Goal: Task Accomplishment & Management: Manage account settings

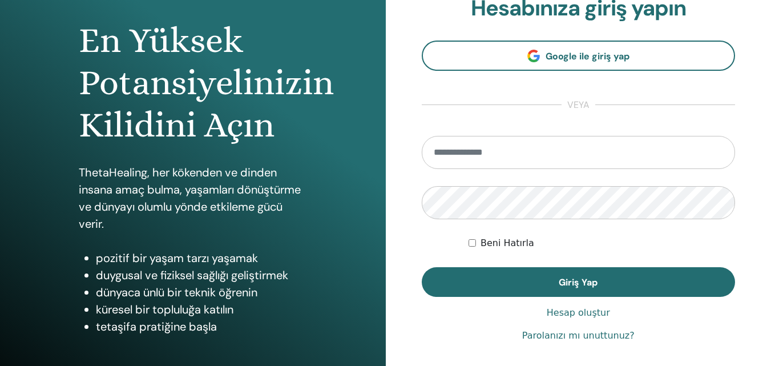
scroll to position [114, 0]
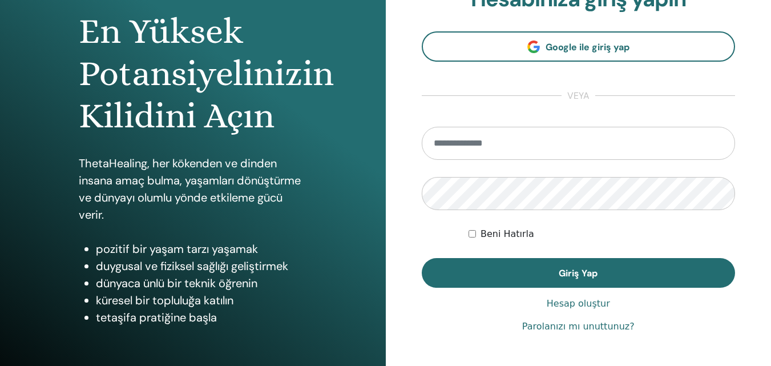
click at [567, 149] on input "email" at bounding box center [579, 143] width 314 height 33
type input "**********"
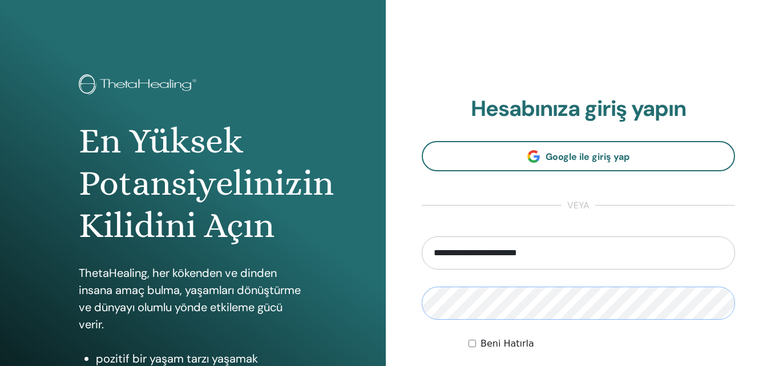
scroll to position [0, 0]
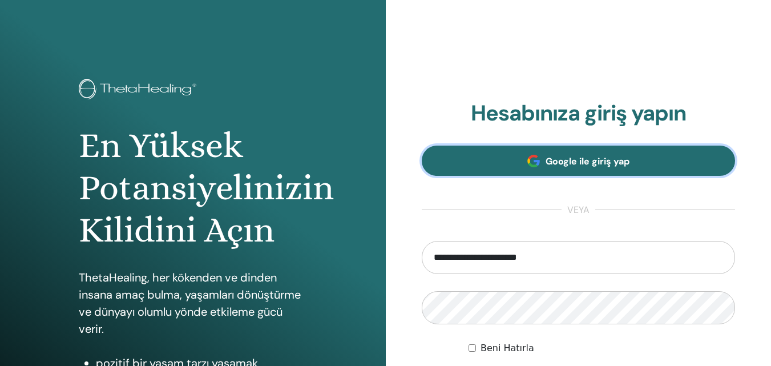
click at [573, 164] on span "Google ile giriş yap" at bounding box center [588, 161] width 84 height 12
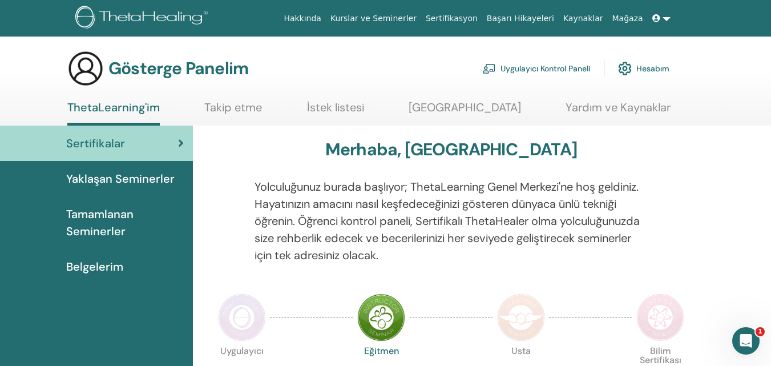
click at [661, 56] on div "Uygulayıcı Kontrol Paneli Hesabım" at bounding box center [575, 68] width 187 height 25
click at [648, 62] on link "Hesabım" at bounding box center [643, 68] width 51 height 25
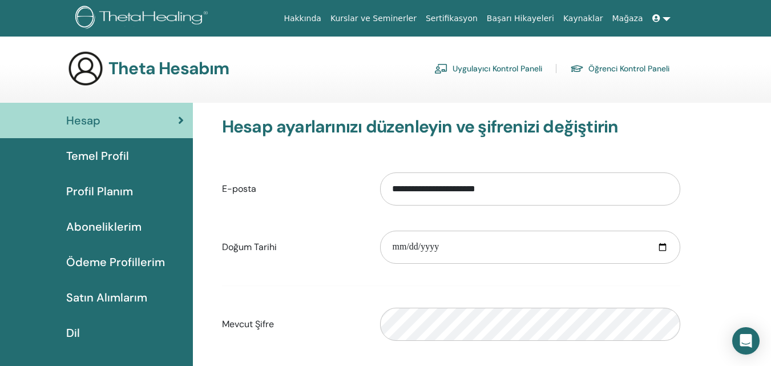
click at [652, 17] on icon at bounding box center [656, 18] width 8 height 8
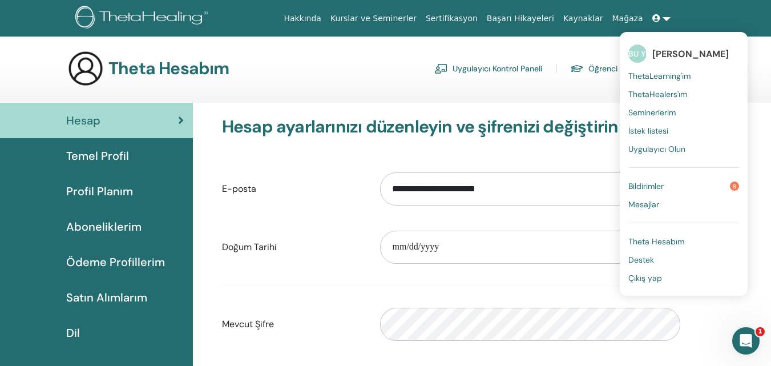
click at [677, 44] on link "BU YÜZDEN Sudenaz Özmiçço" at bounding box center [683, 54] width 111 height 26
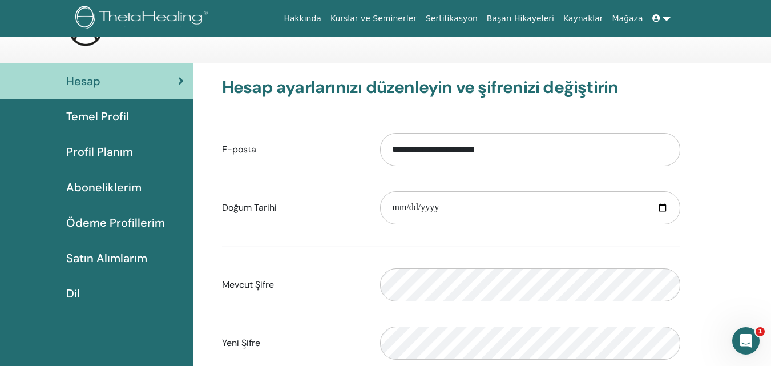
scroll to position [57, 0]
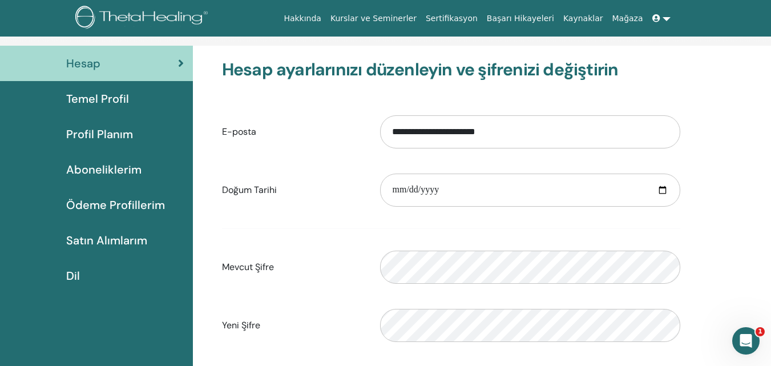
click at [140, 91] on div "Temel Profil" at bounding box center [96, 98] width 175 height 17
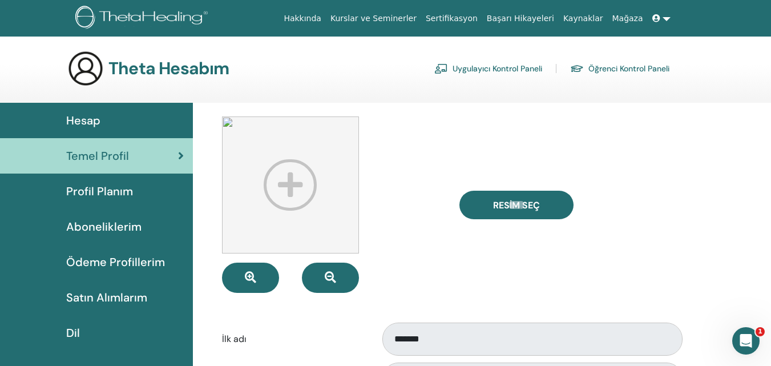
click at [116, 115] on div "Hesap" at bounding box center [96, 120] width 175 height 17
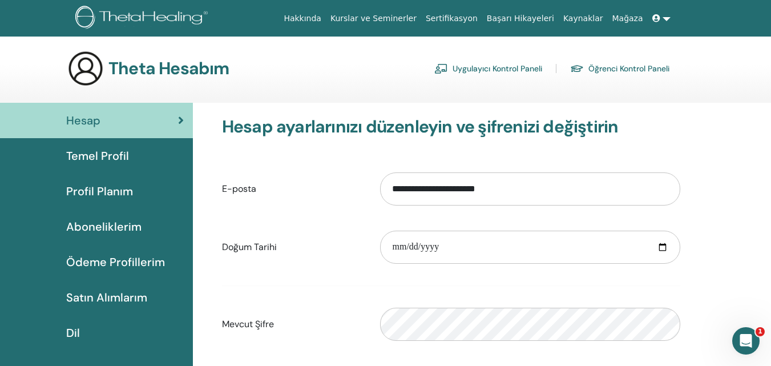
click at [658, 15] on icon at bounding box center [656, 18] width 8 height 8
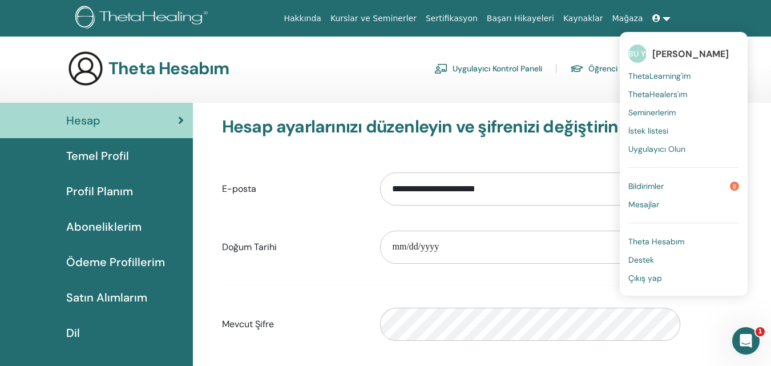
click at [660, 104] on link "Seminerlerim" at bounding box center [683, 112] width 111 height 18
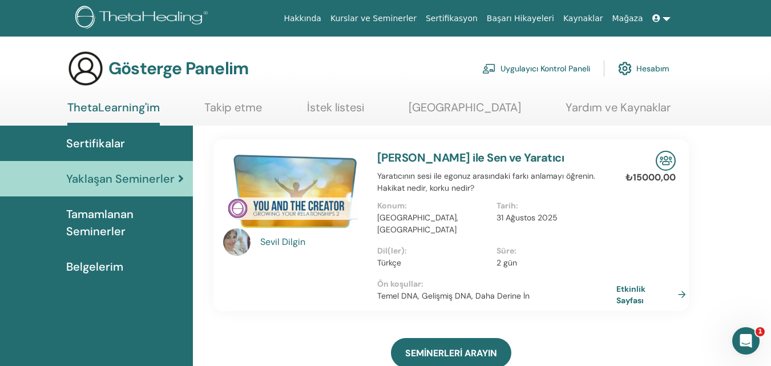
click at [115, 269] on font "Belgelerim" at bounding box center [94, 266] width 57 height 15
